Goal: Register for event/course

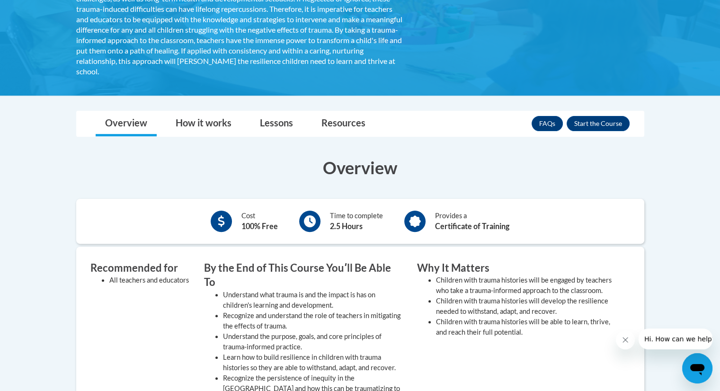
scroll to position [225, 0]
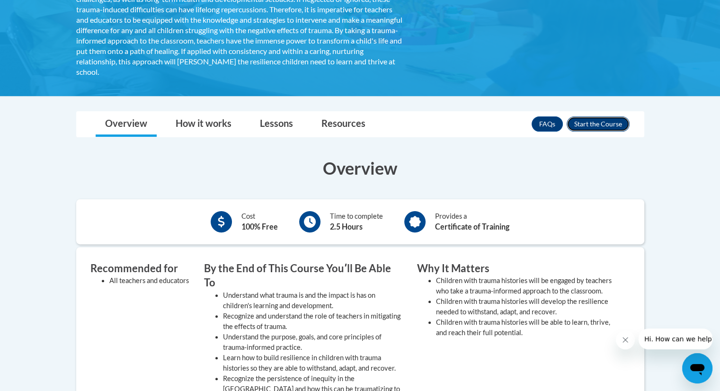
click at [598, 119] on button "Enroll" at bounding box center [598, 123] width 63 height 15
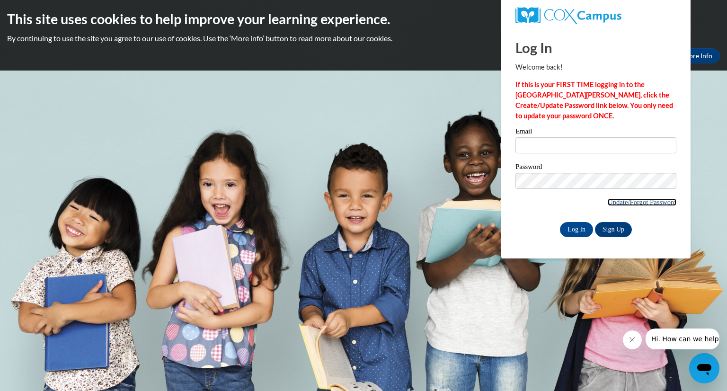
click at [651, 201] on link "Update/Forgot Password" at bounding box center [642, 202] width 69 height 8
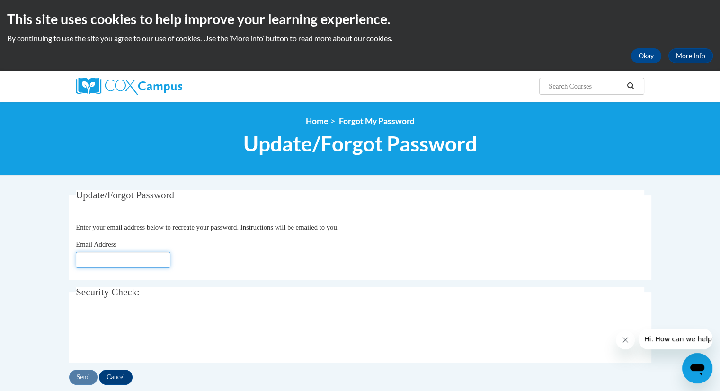
click at [136, 252] on input "Email Address" at bounding box center [123, 260] width 95 height 16
type input "brittenie.patrick@delmar.k12.de.us"
click button "Refresh captcha" at bounding box center [0, 0] width 0 height 0
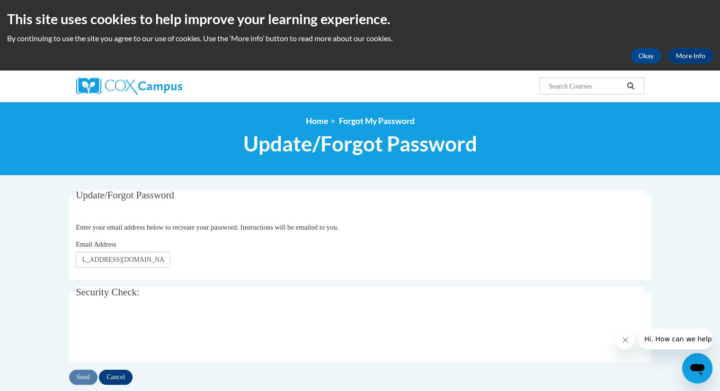
scroll to position [0, 0]
click at [89, 379] on input "Send" at bounding box center [83, 377] width 28 height 15
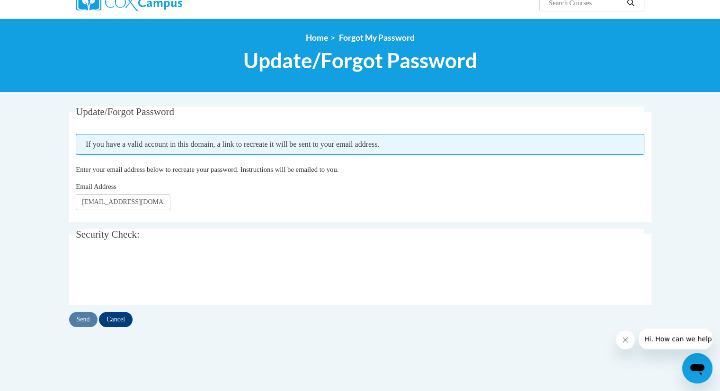
scroll to position [89, 0]
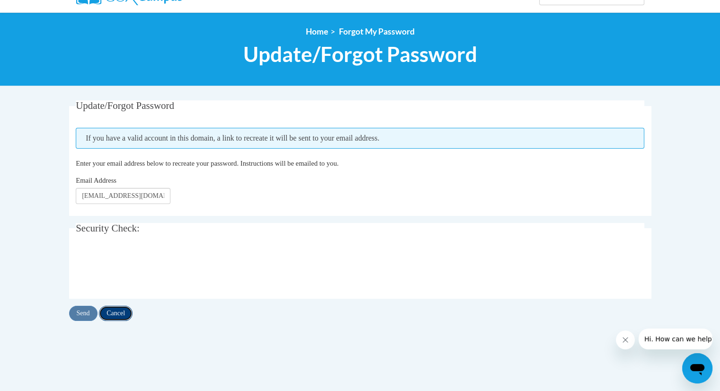
click at [116, 311] on input "Cancel" at bounding box center [116, 313] width 34 height 15
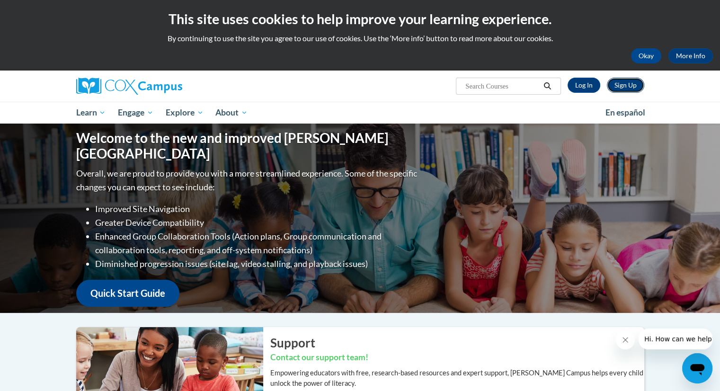
click at [626, 87] on link "Sign Up" at bounding box center [625, 85] width 37 height 15
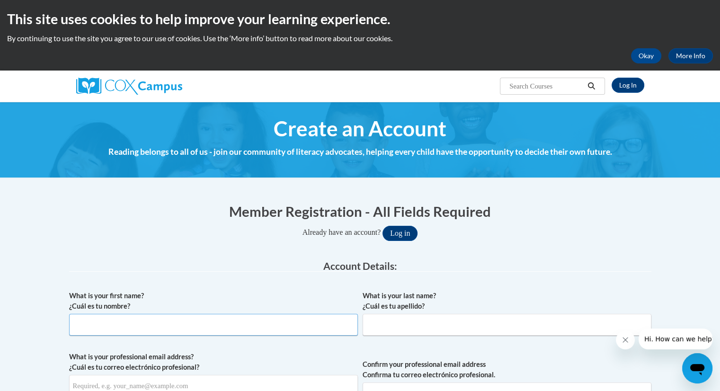
click at [271, 323] on input "What is your first name? ¿Cuál es tu nombre?" at bounding box center [213, 325] width 289 height 22
type input "Brittenie"
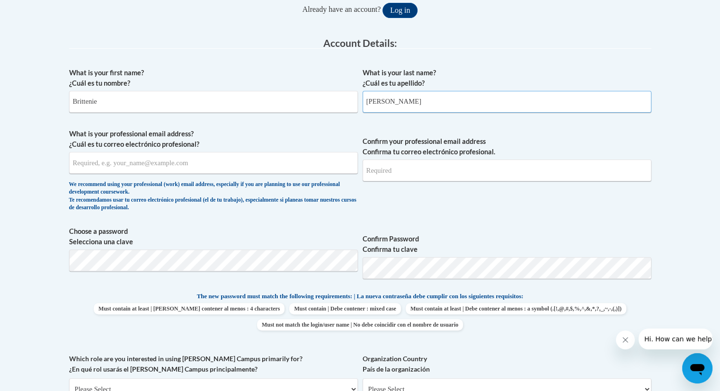
scroll to position [275, 0]
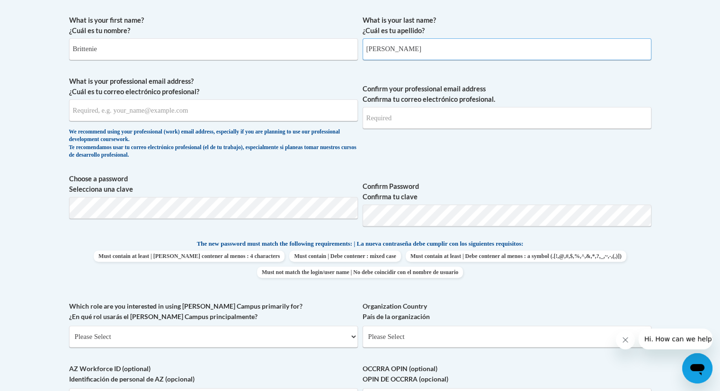
type input "Patrick"
click at [313, 108] on input "What is your professional email address? ¿Cuál es tu correo electrónico profesi…" at bounding box center [213, 110] width 289 height 22
type input "britenie.patrick@delmar.k12.de.us"
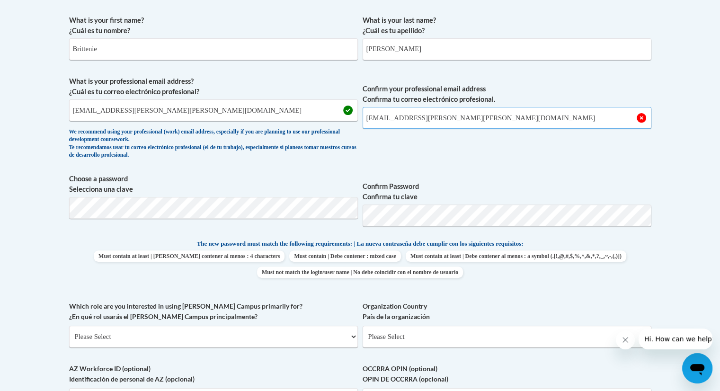
type input "brittenie.patrick@delmar.k12.de.us"
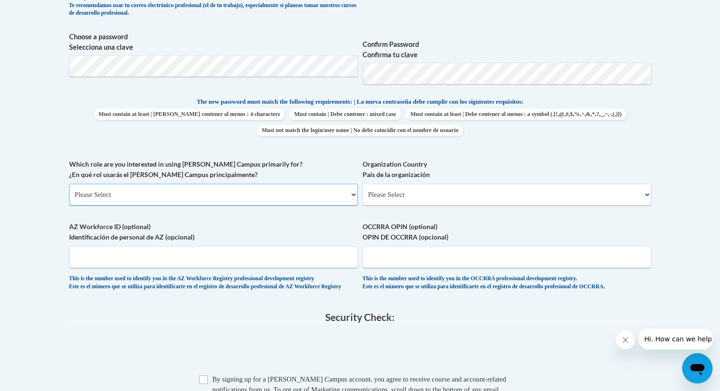
scroll to position [420, 0]
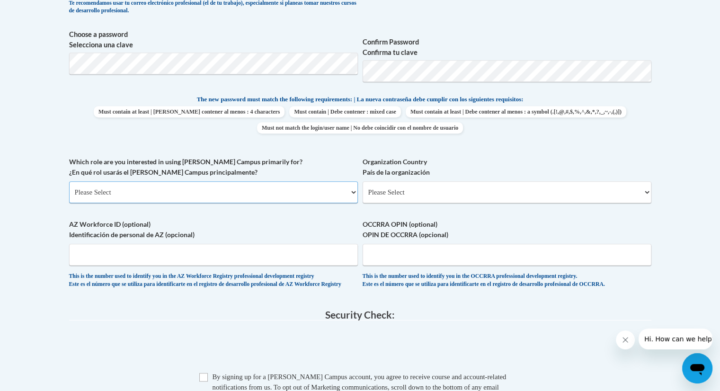
click at [339, 190] on select "Please Select College/University | Colegio/Universidad Community/Nonprofit Part…" at bounding box center [213, 192] width 289 height 22
select select "fbf2d438-af2f-41f8-98f1-81c410e29de3"
click at [69, 181] on select "Please Select College/University | Colegio/Universidad Community/Nonprofit Part…" at bounding box center [213, 192] width 289 height 22
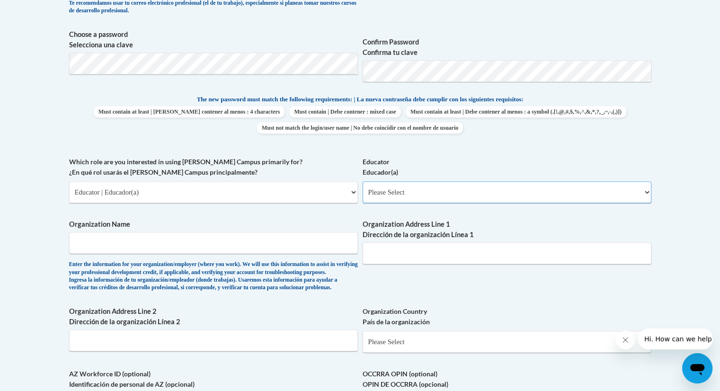
click at [375, 190] on select "Please Select Early Learning/Daycare Teacher/Family Home Care Provider | Maestr…" at bounding box center [507, 192] width 289 height 22
select select "8e40623d-54d0-45cd-9f92-5df65cd3f8cf"
click at [363, 181] on select "Please Select Early Learning/Daycare Teacher/Family Home Care Provider | Maestr…" at bounding box center [507, 192] width 289 height 22
click at [246, 242] on input "Organization Name" at bounding box center [213, 243] width 289 height 22
type input "Delmar Middle School"
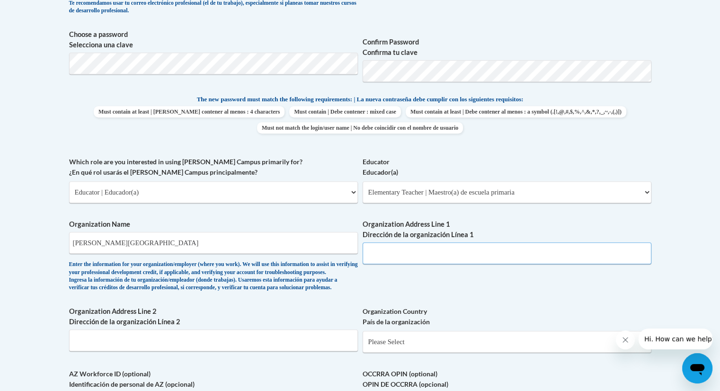
click at [454, 243] on input "Organization Address Line 1 Dirección de la organización Línea 1" at bounding box center [507, 253] width 289 height 22
click at [410, 255] on input "200 N. Second St., Delmar, DE" at bounding box center [507, 253] width 289 height 22
click at [496, 240] on span "Organization Address Line 1 Dirección de la organización Línea 1 200 N. 8th St.…" at bounding box center [507, 241] width 289 height 45
click at [474, 257] on input "200 N. 8th St., Delmar, DE" at bounding box center [507, 253] width 289 height 22
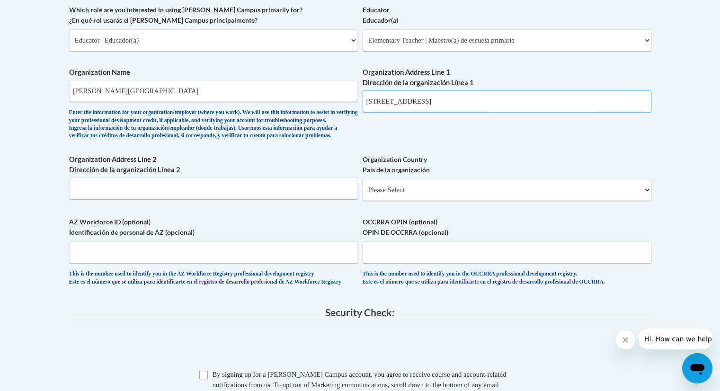
scroll to position [573, 0]
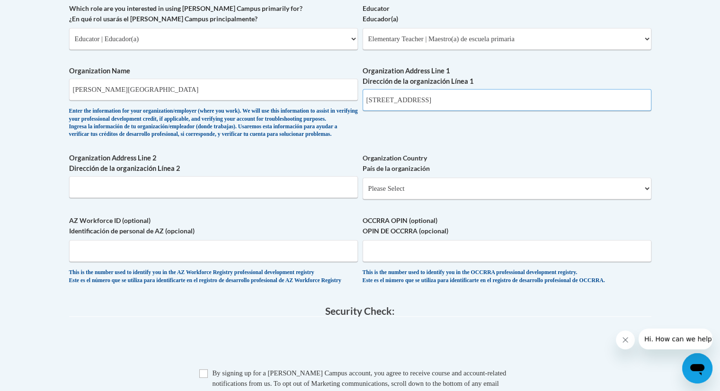
type input "200 N. 8th St."
click at [472, 199] on select "Please Select United States | Estados Unidos Outside of the United States | Fue…" at bounding box center [507, 188] width 289 height 22
select select "ad49bcad-a171-4b2e-b99c-48b446064914"
click at [363, 193] on select "Please Select United States | Estados Unidos Outside of the United States | Fue…" at bounding box center [507, 188] width 289 height 22
select select
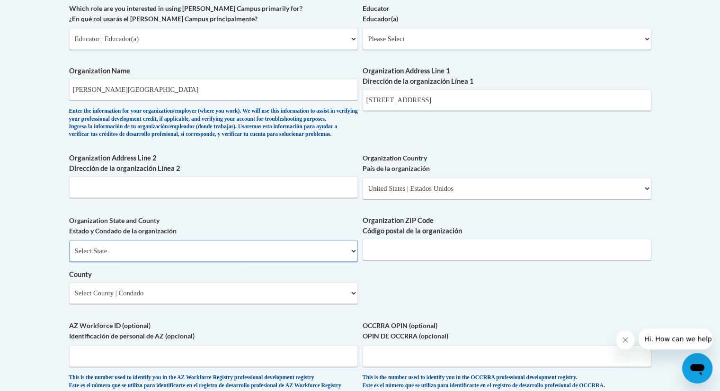
click at [257, 262] on select "Select State Alabama Alaska Arizona Arkansas California Colorado Connecticut De…" at bounding box center [213, 251] width 289 height 22
select select "Delaware"
click at [69, 256] on select "Select State Alabama Alaska Arizona Arkansas California Colorado Connecticut De…" at bounding box center [213, 251] width 289 height 22
click at [424, 260] on input "Organization ZIP Code Código postal de la organización" at bounding box center [507, 250] width 289 height 22
type input "19940"
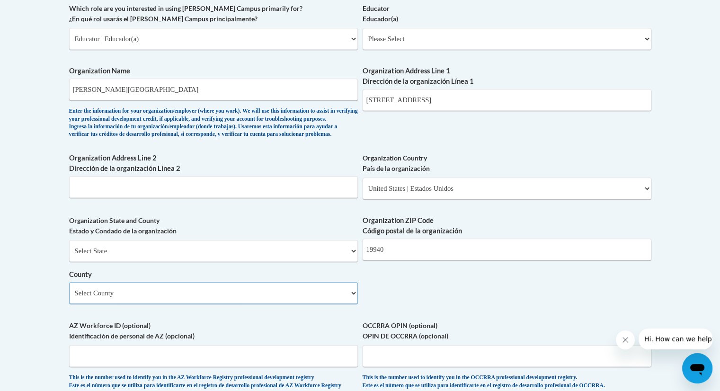
click at [337, 304] on select "Select County Kent New Castle Sussex" at bounding box center [213, 293] width 289 height 22
select select "Sussex"
click at [69, 298] on select "Select County Kent New Castle Sussex" at bounding box center [213, 293] width 289 height 22
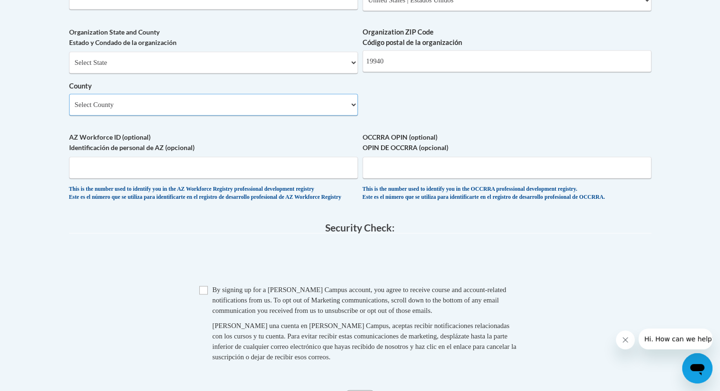
scroll to position [774, 0]
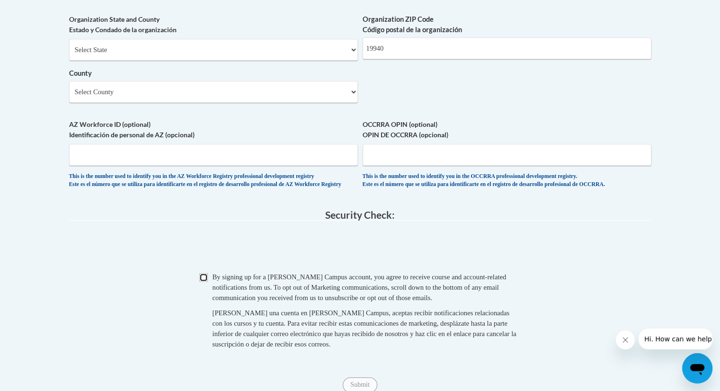
click at [204, 282] on input "Checkbox" at bounding box center [203, 277] width 9 height 9
checkbox input "true"
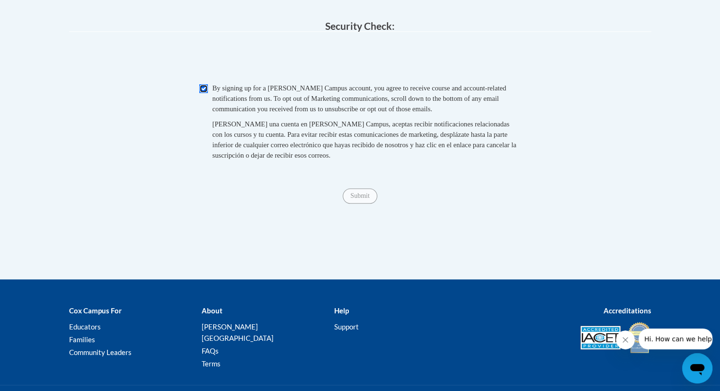
scroll to position [983, 0]
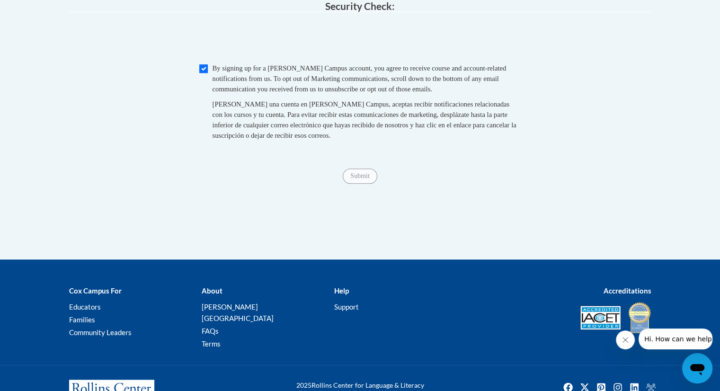
click at [353, 179] on span "Submit" at bounding box center [360, 175] width 34 height 8
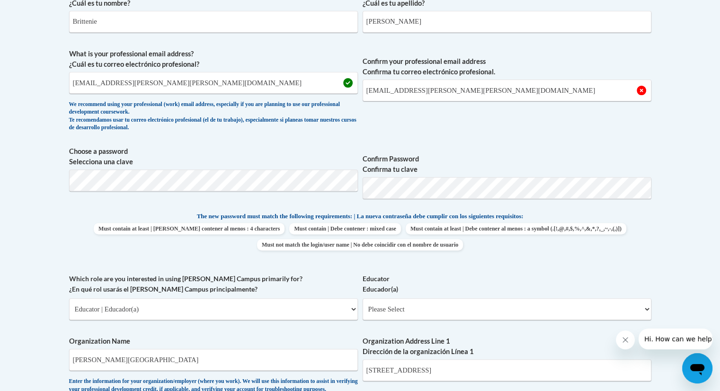
scroll to position [301, 0]
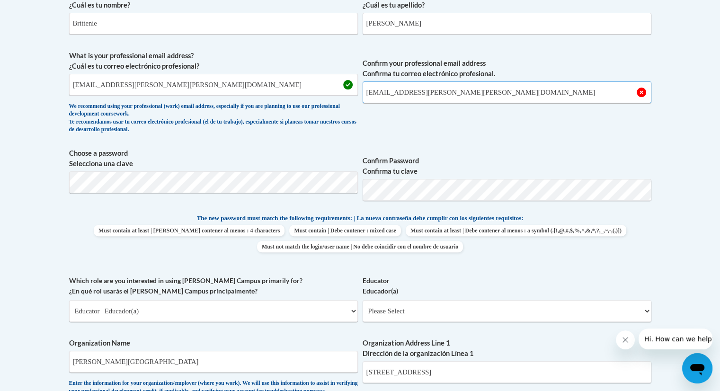
click at [494, 91] on input "brittenie.patrick@delmar.k12.de.us" at bounding box center [507, 92] width 289 height 22
click at [80, 85] on input "britenie.patrick@delmar.k12.de.us" at bounding box center [213, 85] width 289 height 22
type input "brittenie.patrick@delmar.k12.de.us"
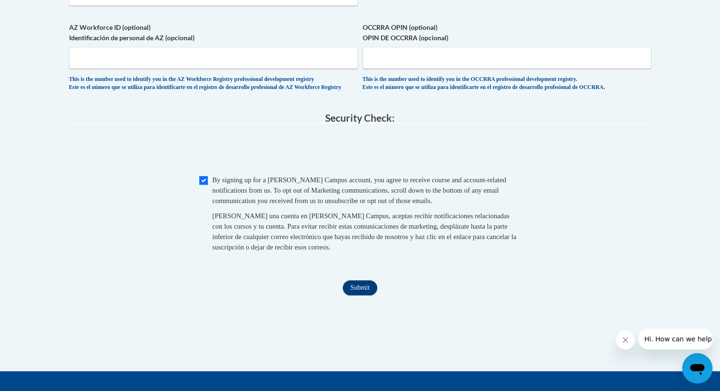
scroll to position [882, 0]
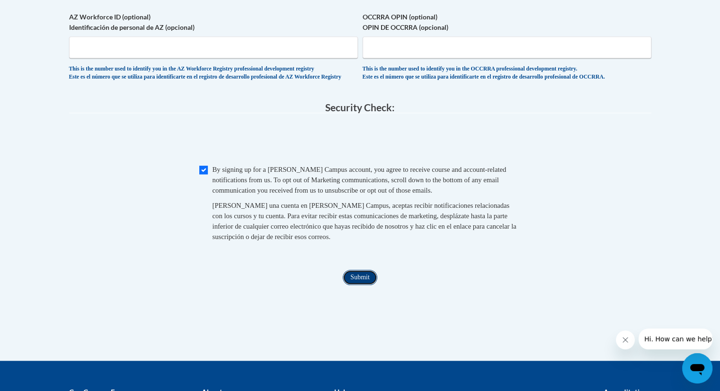
click at [349, 285] on input "Submit" at bounding box center [360, 277] width 34 height 15
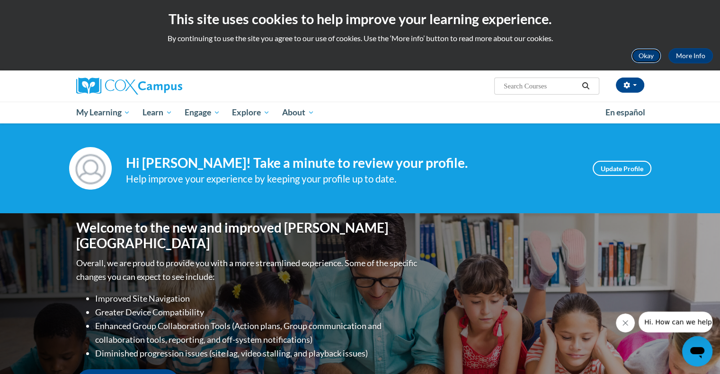
click at [650, 52] on button "Okay" at bounding box center [646, 55] width 30 height 15
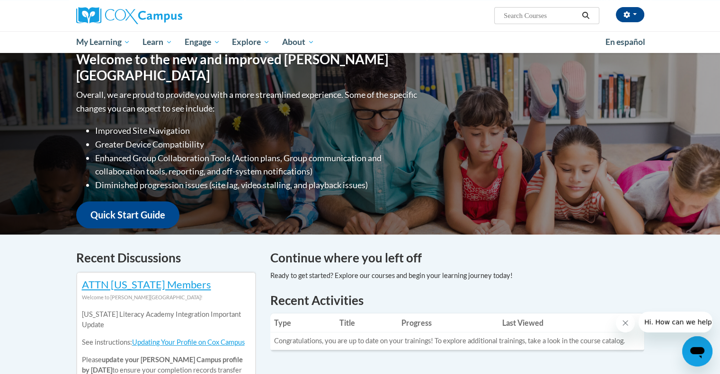
scroll to position [74, 0]
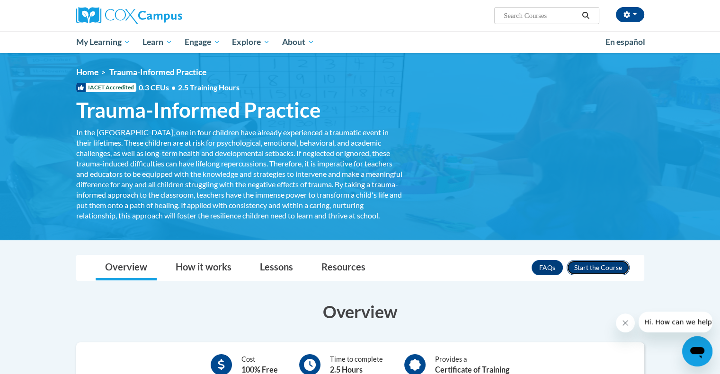
click at [585, 275] on button "Enroll" at bounding box center [598, 267] width 63 height 15
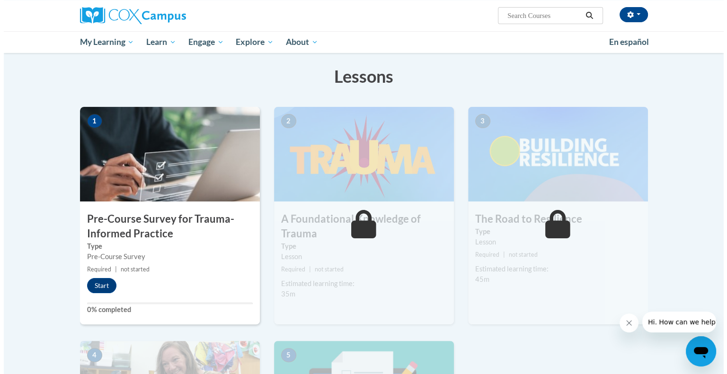
scroll to position [150, 0]
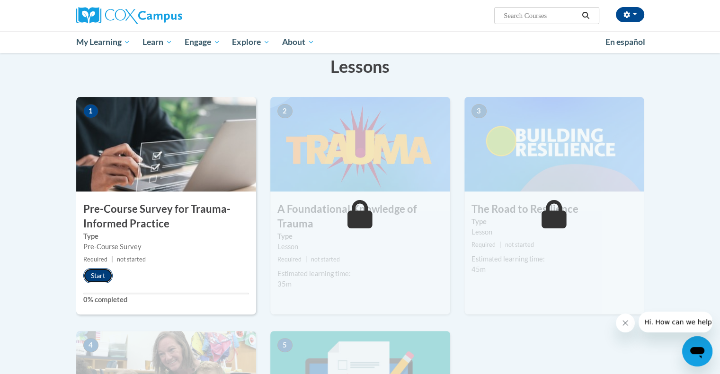
click at [94, 274] on button "Start" at bounding box center [97, 275] width 29 height 15
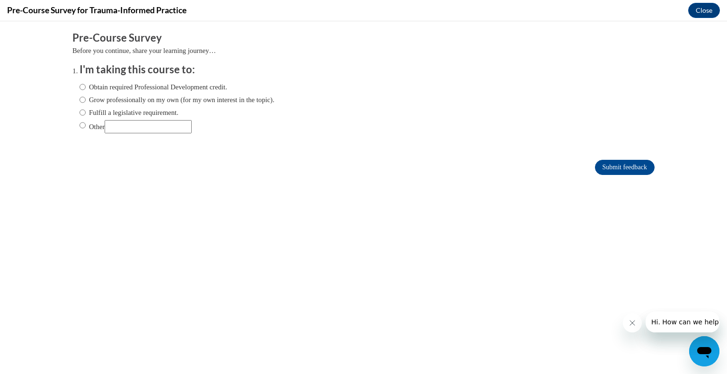
scroll to position [0, 0]
click at [118, 90] on label "Obtain required Professional Development credit." at bounding box center [154, 87] width 148 height 10
click at [86, 90] on input "Obtain required Professional Development credit." at bounding box center [83, 87] width 6 height 10
radio input "true"
click at [665, 198] on body "Comments Pre-Course Survey Before you continue, share your learning journey… I'…" at bounding box center [363, 197] width 727 height 353
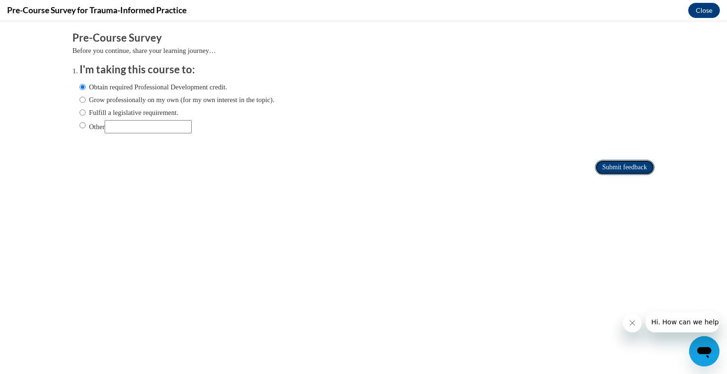
click at [632, 167] on input "Submit feedback" at bounding box center [625, 167] width 60 height 15
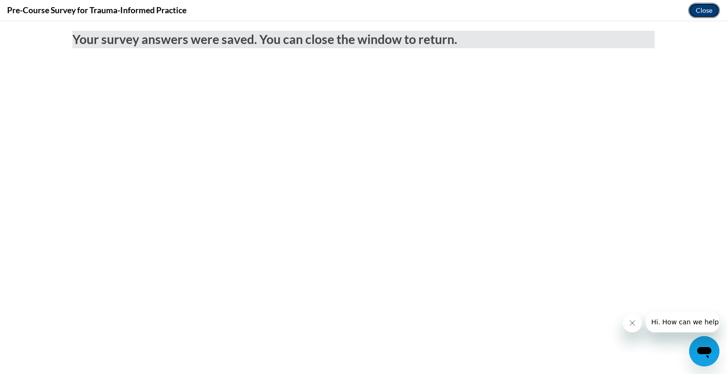
click at [707, 10] on button "Close" at bounding box center [704, 10] width 32 height 15
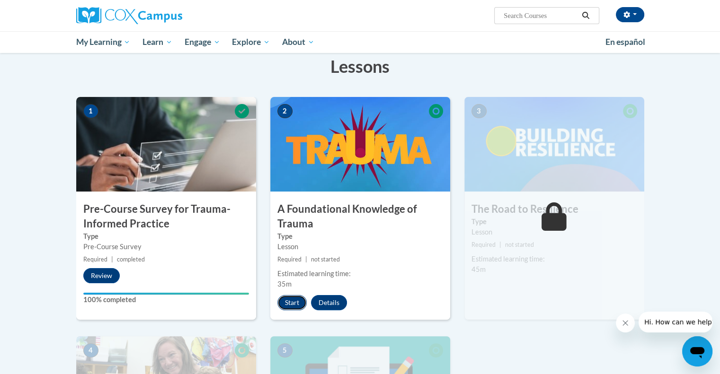
click at [286, 302] on button "Start" at bounding box center [291, 302] width 29 height 15
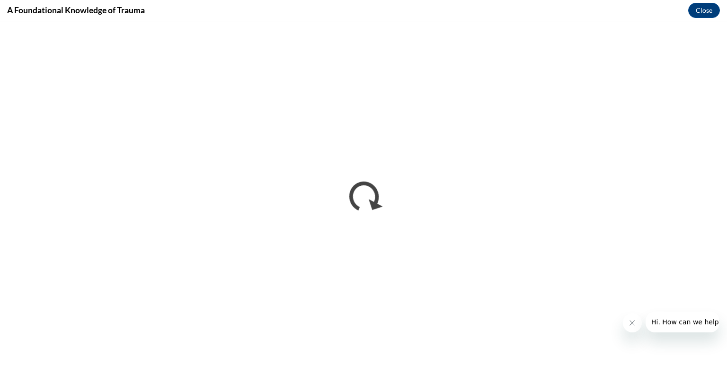
click at [629, 322] on icon "Close message from company" at bounding box center [632, 323] width 8 height 8
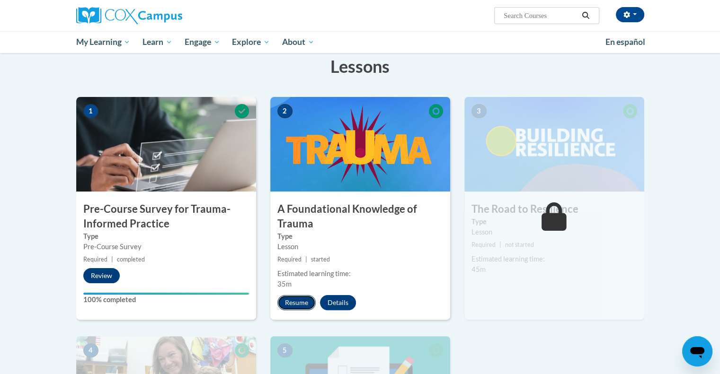
click at [290, 303] on button "Resume" at bounding box center [296, 302] width 38 height 15
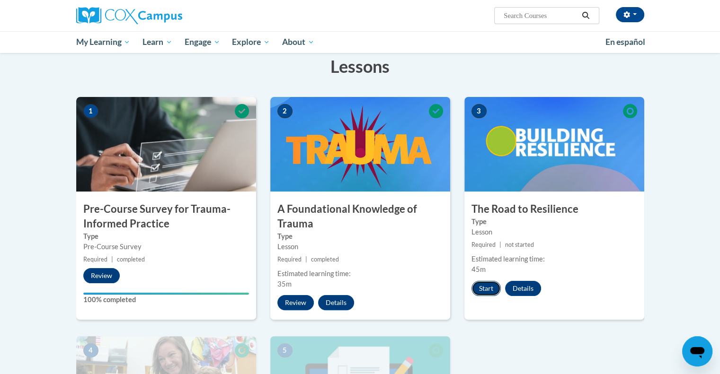
click at [485, 285] on button "Start" at bounding box center [485, 288] width 29 height 15
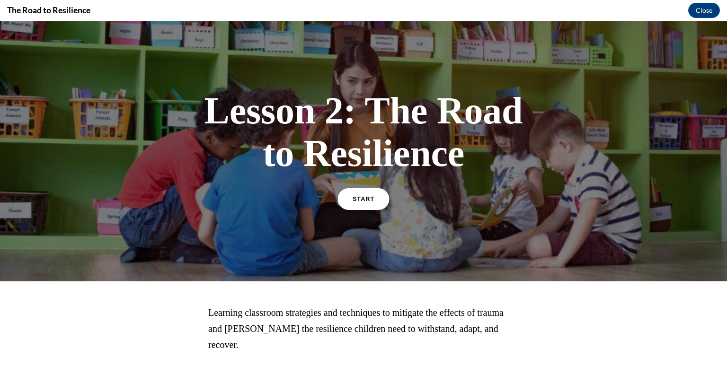
click at [358, 198] on span "START" at bounding box center [364, 199] width 22 height 7
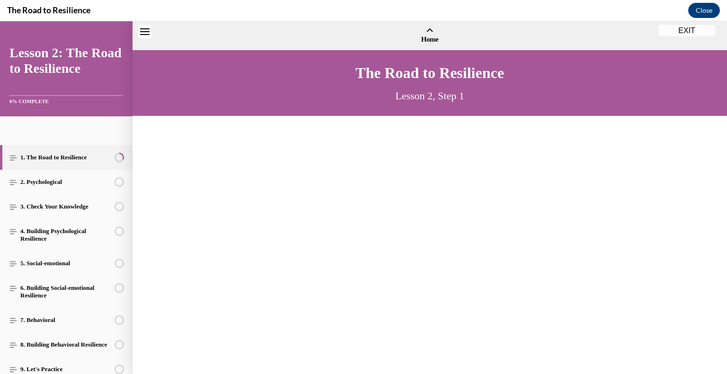
scroll to position [28, 0]
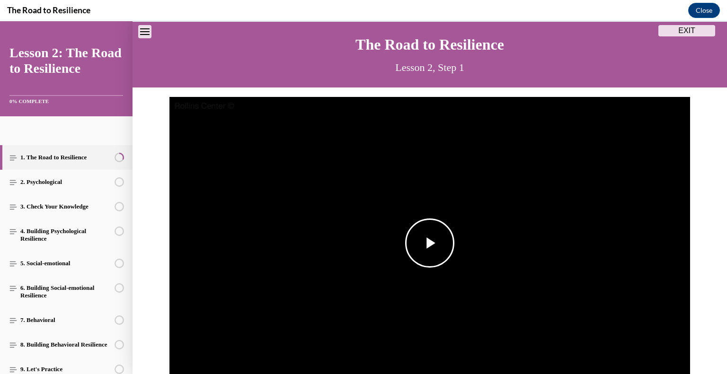
click at [430, 243] on span "Video player" at bounding box center [430, 243] width 0 height 0
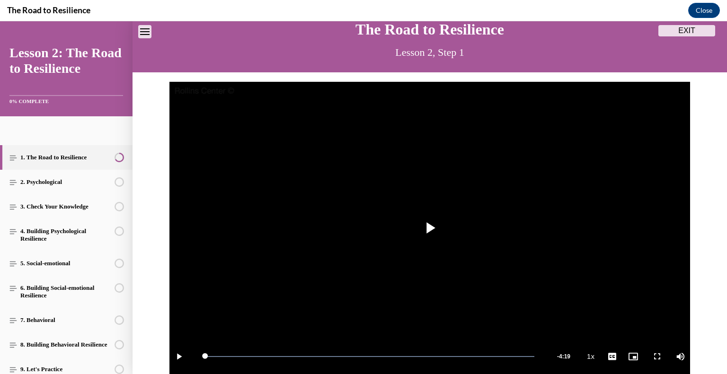
scroll to position [153, 0]
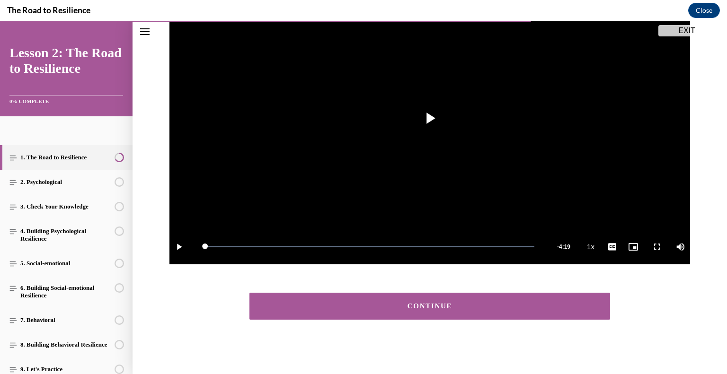
click at [461, 312] on button "CONTINUE" at bounding box center [429, 306] width 361 height 27
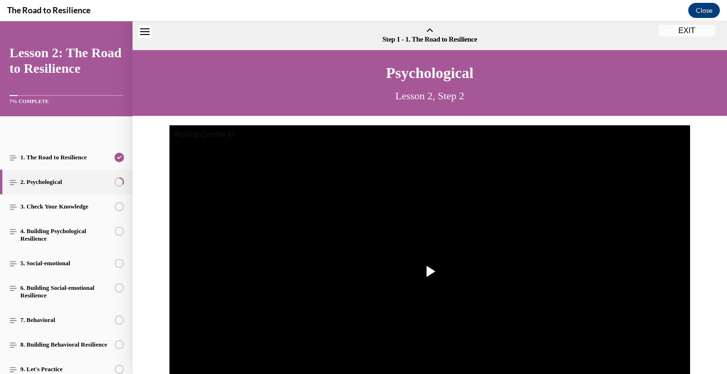
scroll to position [29, 0]
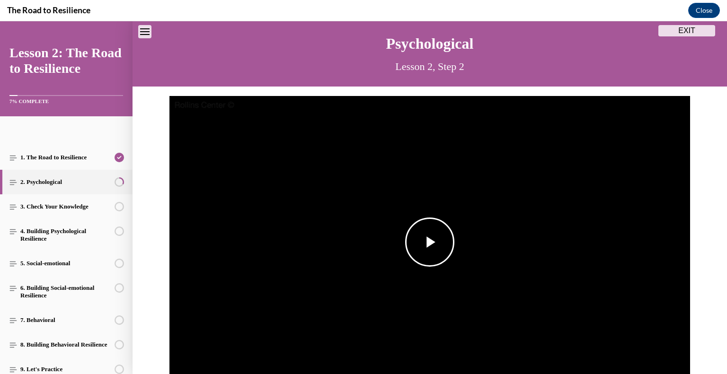
click at [430, 242] on span "Video player" at bounding box center [430, 242] width 0 height 0
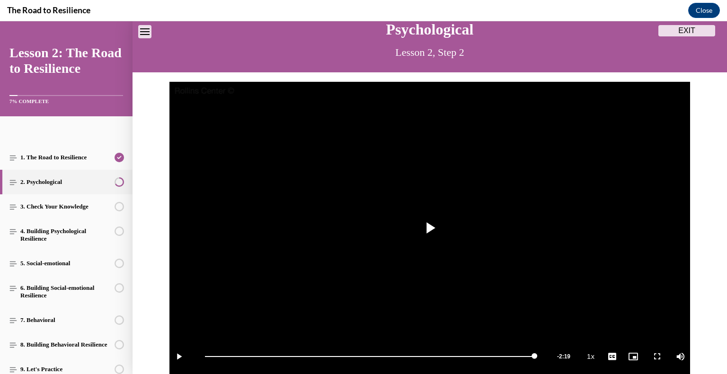
scroll to position [153, 0]
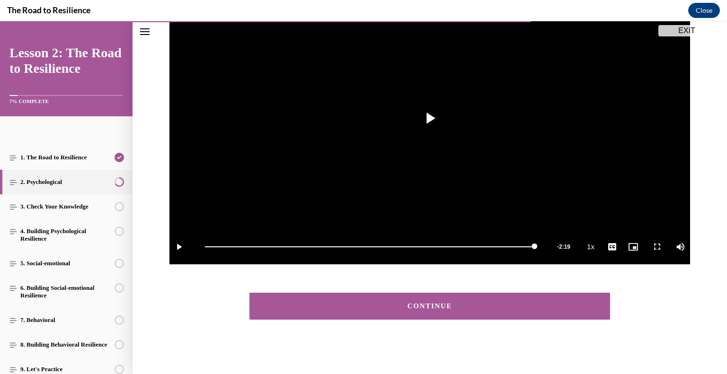
click at [500, 314] on button "CONTINUE" at bounding box center [429, 306] width 361 height 27
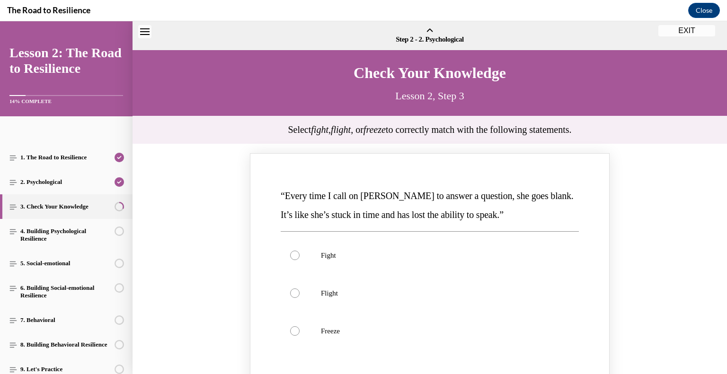
scroll to position [29, 0]
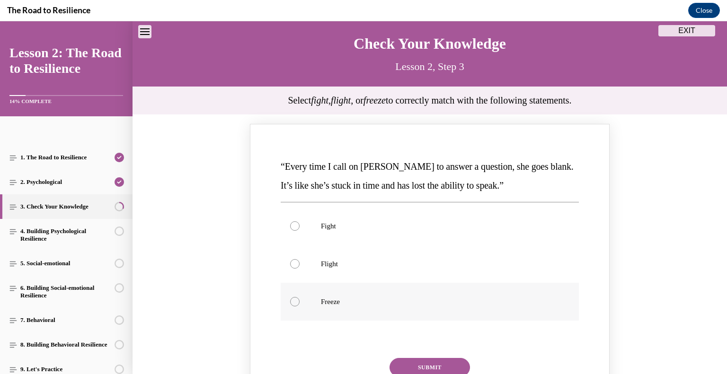
click at [323, 301] on p "Freeze" at bounding box center [438, 301] width 234 height 9
click at [300, 301] on input "Freeze" at bounding box center [294, 301] width 9 height 9
radio input "true"
click at [400, 361] on button "SUBMIT" at bounding box center [430, 367] width 80 height 19
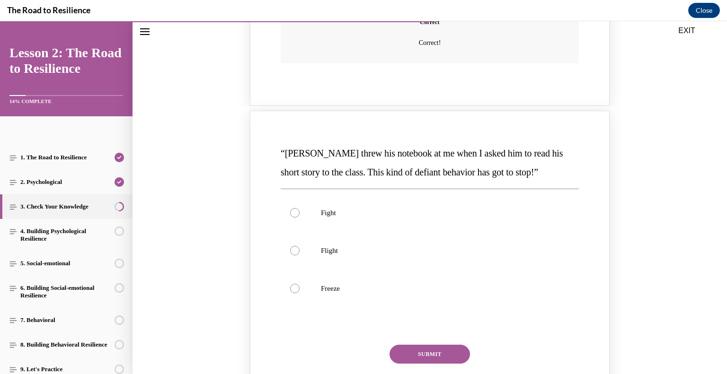
scroll to position [454, 0]
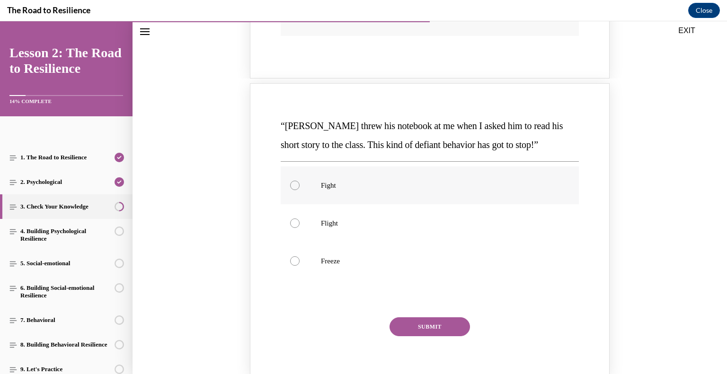
click at [312, 184] on label "Fight" at bounding box center [430, 186] width 298 height 38
click at [300, 184] on input "Fight" at bounding box center [294, 185] width 9 height 9
radio input "true"
click at [416, 333] on button "SUBMIT" at bounding box center [430, 327] width 80 height 19
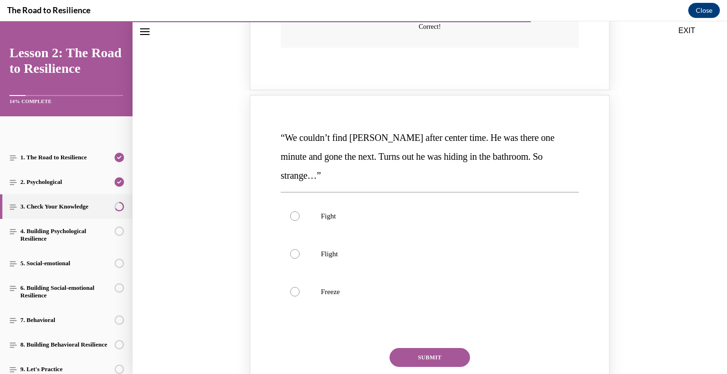
scroll to position [829, 0]
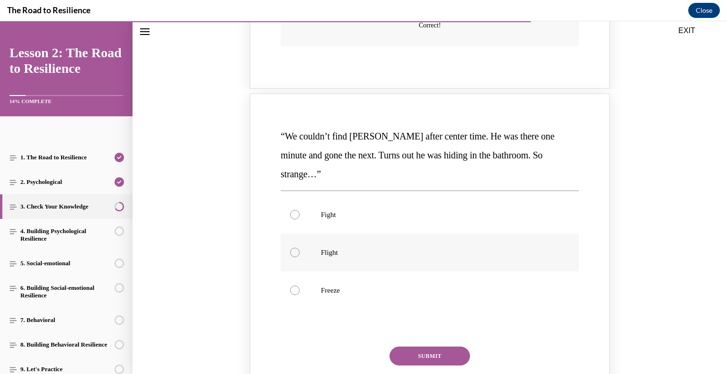
click at [309, 241] on label "Flight" at bounding box center [430, 253] width 298 height 38
click at [300, 248] on input "Flight" at bounding box center [294, 252] width 9 height 9
radio input "true"
click at [405, 347] on button "SUBMIT" at bounding box center [430, 356] width 80 height 19
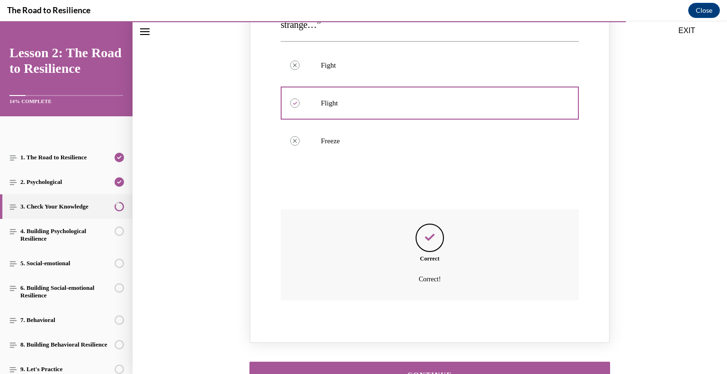
scroll to position [1027, 0]
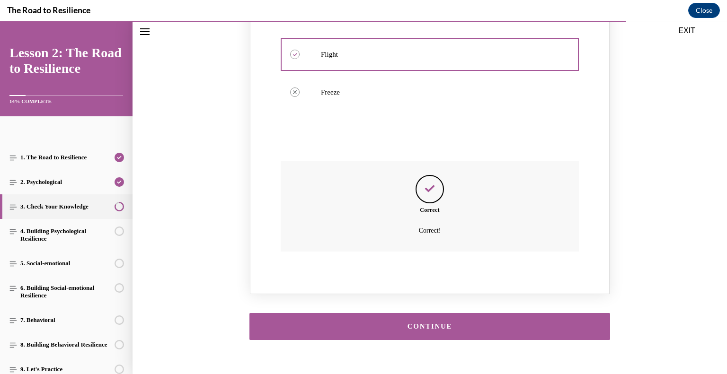
click at [540, 319] on button "CONTINUE" at bounding box center [429, 326] width 361 height 27
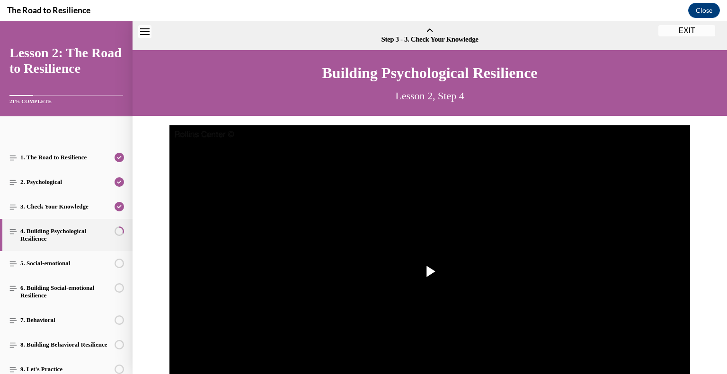
scroll to position [29, 0]
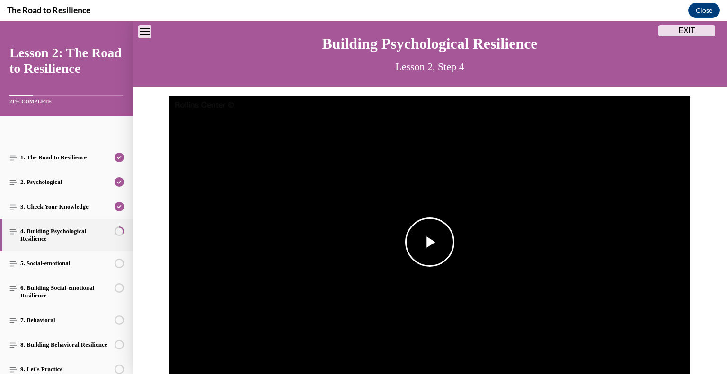
click at [430, 242] on span "Video player" at bounding box center [430, 242] width 0 height 0
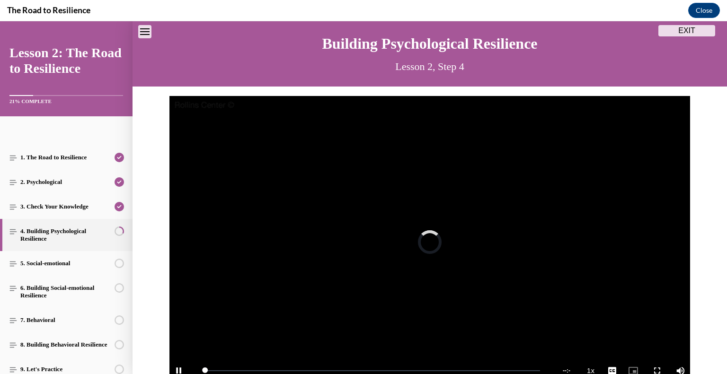
scroll to position [44, 0]
